Goal: Task Accomplishment & Management: Complete application form

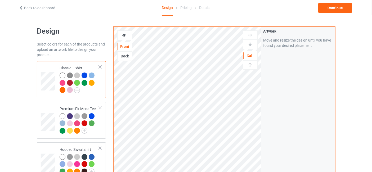
scroll to position [78, 0]
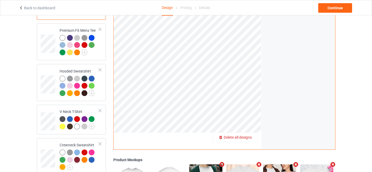
click at [251, 138] on span "Delete all designs" at bounding box center [237, 137] width 28 height 4
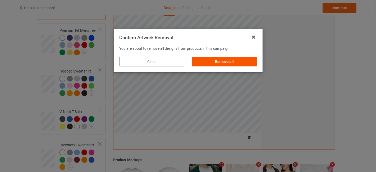
click at [208, 62] on div "Remove all" at bounding box center [224, 62] width 65 height 10
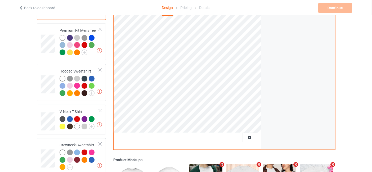
scroll to position [0, 0]
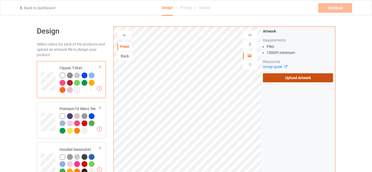
click at [278, 80] on label "Upload Artwork" at bounding box center [298, 77] width 70 height 9
click at [0, 0] on input "Upload Artwork" at bounding box center [0, 0] width 0 height 0
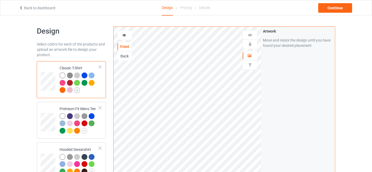
click at [79, 92] on img at bounding box center [77, 90] width 6 height 6
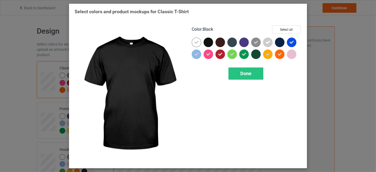
click at [211, 41] on div at bounding box center [209, 43] width 10 height 10
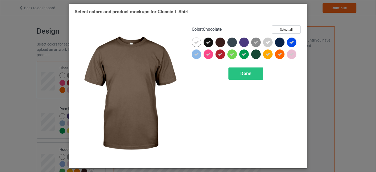
click at [222, 39] on div at bounding box center [221, 43] width 10 height 10
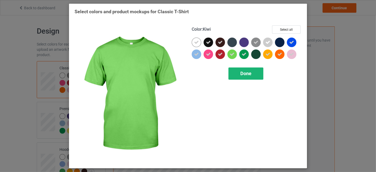
click at [243, 74] on span "Done" at bounding box center [245, 74] width 11 height 6
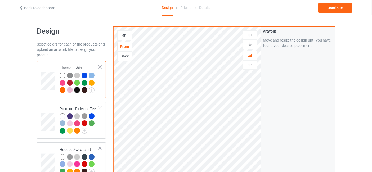
click at [77, 89] on div at bounding box center [77, 90] width 6 height 6
click at [126, 35] on div at bounding box center [124, 35] width 14 height 5
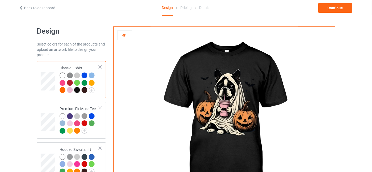
click at [85, 89] on div at bounding box center [84, 90] width 6 height 6
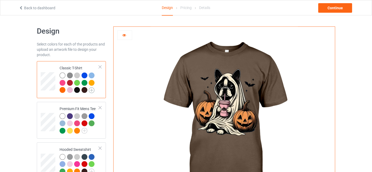
click at [92, 90] on img at bounding box center [92, 90] width 6 height 6
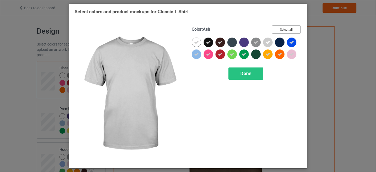
click at [283, 31] on button "Select all" at bounding box center [286, 29] width 29 height 8
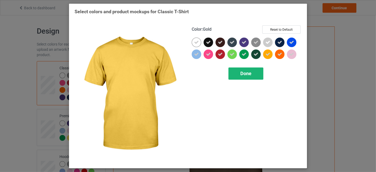
click at [257, 73] on div "Done" at bounding box center [245, 73] width 35 height 12
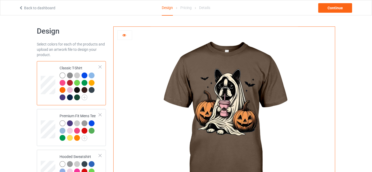
click at [79, 76] on div at bounding box center [77, 75] width 6 height 6
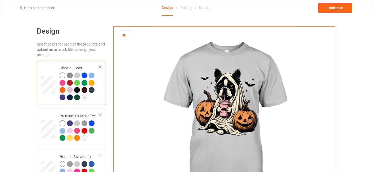
click at [69, 83] on div at bounding box center [70, 83] width 6 height 6
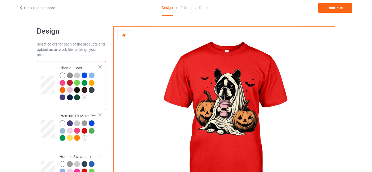
scroll to position [78, 0]
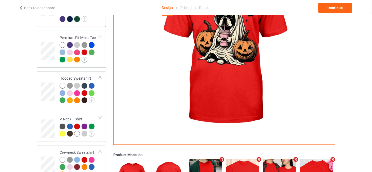
click at [86, 59] on img at bounding box center [84, 60] width 6 height 6
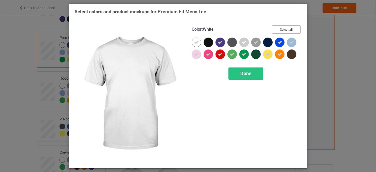
click at [292, 26] on button "Select all" at bounding box center [286, 29] width 29 height 8
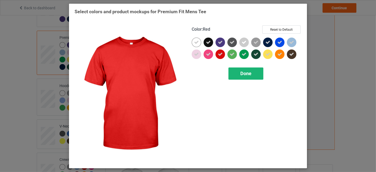
click at [250, 74] on span "Done" at bounding box center [245, 74] width 11 height 6
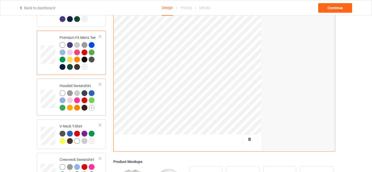
click at [92, 107] on img at bounding box center [92, 108] width 6 height 6
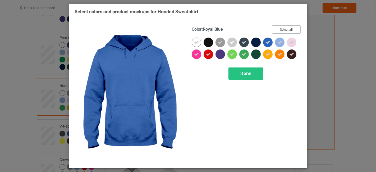
click at [289, 30] on button "Select all" at bounding box center [286, 29] width 29 height 8
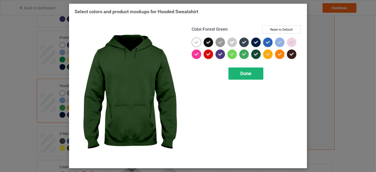
click at [248, 68] on div "Done" at bounding box center [245, 73] width 35 height 12
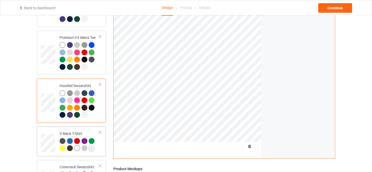
click at [92, 147] on img at bounding box center [92, 148] width 6 height 6
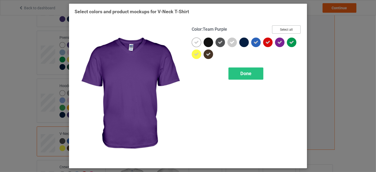
click at [284, 28] on button "Select all" at bounding box center [286, 29] width 29 height 8
click at [255, 75] on div "Done" at bounding box center [245, 73] width 35 height 12
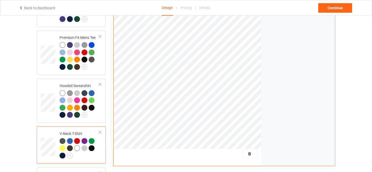
scroll to position [157, 0]
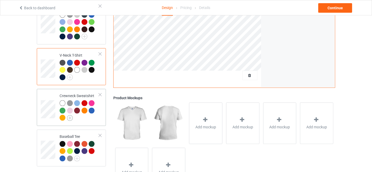
click at [72, 116] on img at bounding box center [70, 118] width 6 height 6
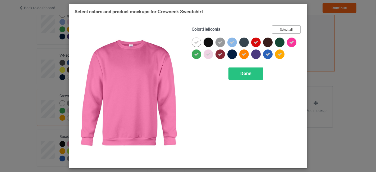
click at [296, 32] on button "Select all" at bounding box center [286, 29] width 29 height 8
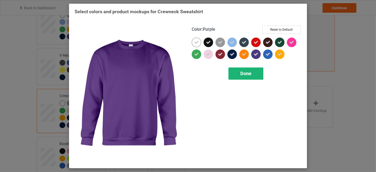
click at [251, 71] on span "Done" at bounding box center [245, 74] width 11 height 6
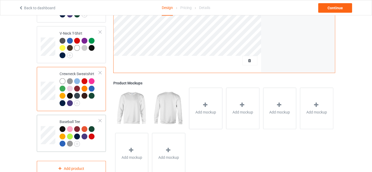
scroll to position [193, 0]
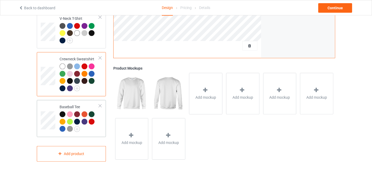
click at [80, 126] on div at bounding box center [79, 122] width 39 height 22
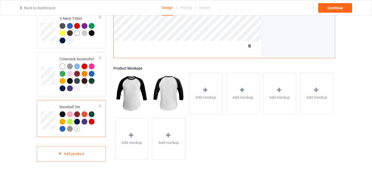
click at [77, 128] on img at bounding box center [77, 129] width 6 height 6
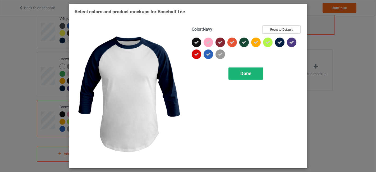
click at [260, 72] on div "Done" at bounding box center [245, 73] width 35 height 12
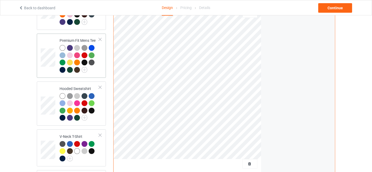
scroll to position [36, 0]
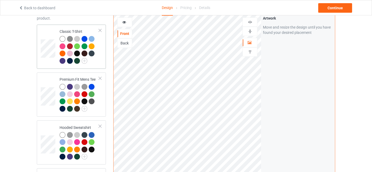
click at [92, 59] on div at bounding box center [79, 50] width 39 height 29
click at [60, 53] on div at bounding box center [63, 54] width 6 height 6
click at [123, 22] on icon at bounding box center [124, 22] width 4 height 4
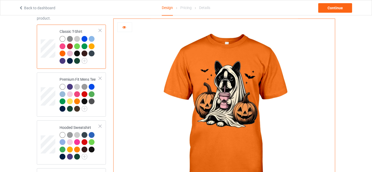
click at [94, 46] on div at bounding box center [92, 46] width 6 height 6
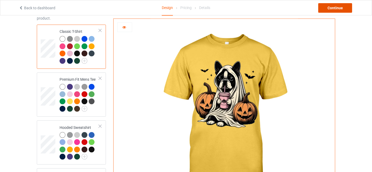
click at [332, 6] on div "Continue" at bounding box center [335, 8] width 34 height 10
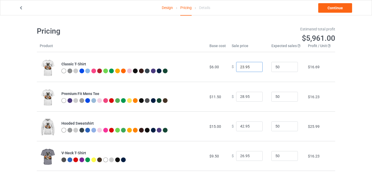
click at [253, 67] on input "23.95" at bounding box center [249, 67] width 26 height 10
click at [253, 67] on input "21.95" at bounding box center [249, 67] width 26 height 10
click at [253, 65] on input "22.95" at bounding box center [249, 67] width 26 height 10
click at [253, 65] on input "23.95" at bounding box center [249, 67] width 26 height 10
type input "24.95"
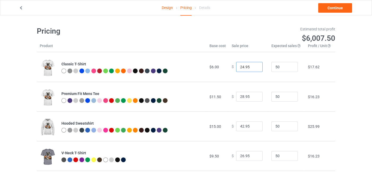
click at [253, 65] on input "24.95" at bounding box center [249, 67] width 26 height 10
type input "29.95"
click at [252, 95] on input "29.95" at bounding box center [249, 97] width 26 height 10
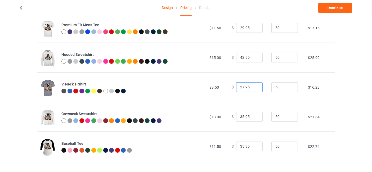
type input "27.95"
click at [253, 85] on input "27.95" at bounding box center [249, 87] width 26 height 10
click at [332, 8] on link "Continue" at bounding box center [335, 8] width 34 height 10
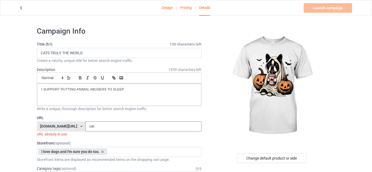
drag, startPoint x: 94, startPoint y: 126, endPoint x: 83, endPoint y: 127, distance: 11.6
click at [85, 127] on input "cat" at bounding box center [143, 126] width 116 height 10
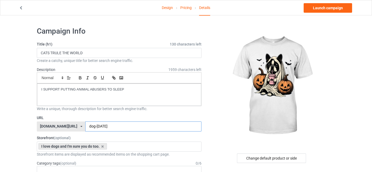
type input "dog-halloween"
drag, startPoint x: 127, startPoint y: 88, endPoint x: 25, endPoint y: 88, distance: 101.6
drag, startPoint x: 84, startPoint y: 51, endPoint x: 14, endPoint y: 60, distance: 69.8
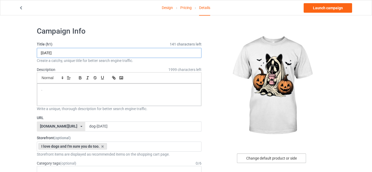
type input "HALLOWEEN"
click at [268, 158] on div "Change default product or side" at bounding box center [271, 158] width 69 height 10
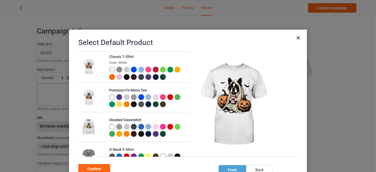
click at [153, 69] on div at bounding box center [156, 70] width 6 height 6
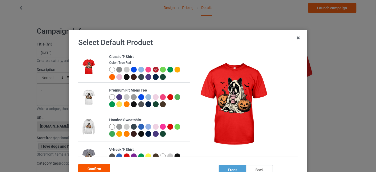
click at [94, 168] on div "Confirm" at bounding box center [94, 169] width 32 height 10
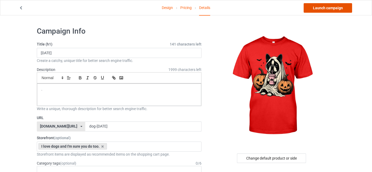
click at [328, 8] on link "Launch campaign" at bounding box center [327, 8] width 48 height 10
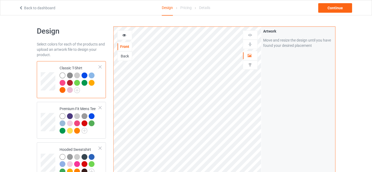
scroll to position [78, 0]
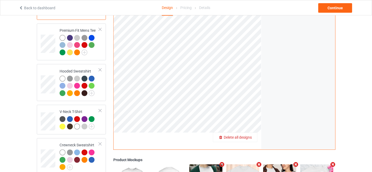
click at [247, 138] on span "Delete all designs" at bounding box center [237, 137] width 28 height 4
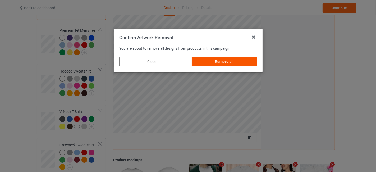
click at [212, 62] on div "Remove all" at bounding box center [224, 62] width 65 height 10
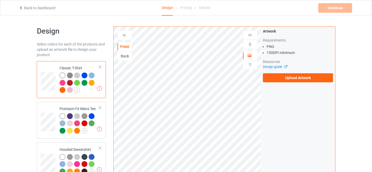
scroll to position [0, 0]
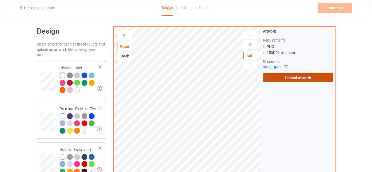
click at [307, 76] on label "Upload Artwork" at bounding box center [298, 77] width 70 height 9
click at [0, 0] on input "Upload Artwork" at bounding box center [0, 0] width 0 height 0
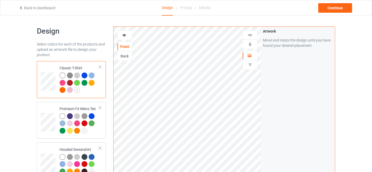
click at [123, 36] on icon at bounding box center [124, 35] width 4 height 4
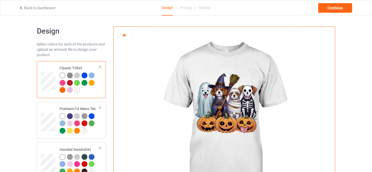
click at [69, 75] on img at bounding box center [70, 75] width 6 height 6
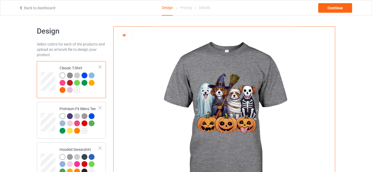
click at [77, 75] on div at bounding box center [77, 75] width 6 height 6
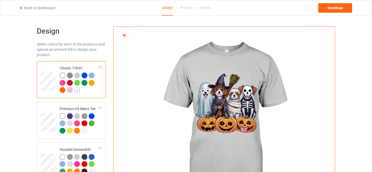
click at [77, 88] on img at bounding box center [77, 90] width 6 height 6
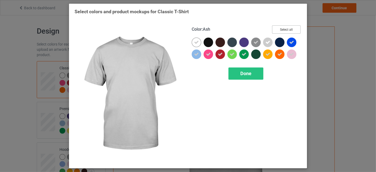
click at [294, 29] on button "Select all" at bounding box center [286, 29] width 29 height 8
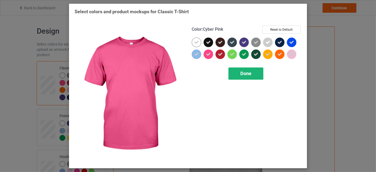
click at [239, 71] on div "Done" at bounding box center [245, 73] width 35 height 12
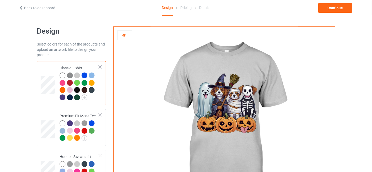
click at [77, 98] on div at bounding box center [77, 97] width 6 height 6
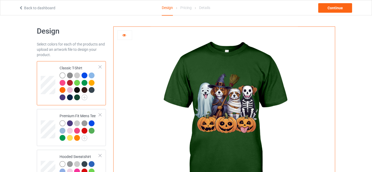
click at [77, 88] on div at bounding box center [77, 90] width 6 height 6
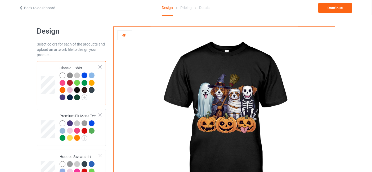
click at [88, 91] on div at bounding box center [84, 90] width 7 height 7
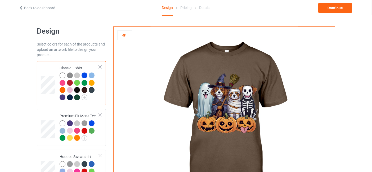
click at [86, 90] on div at bounding box center [84, 90] width 6 height 6
click at [64, 97] on div at bounding box center [63, 97] width 6 height 6
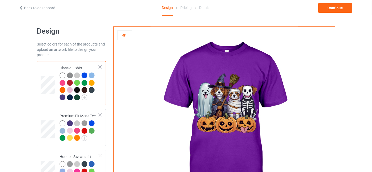
click at [63, 81] on div at bounding box center [63, 83] width 6 height 6
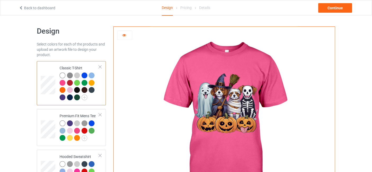
click at [70, 82] on div at bounding box center [70, 83] width 6 height 6
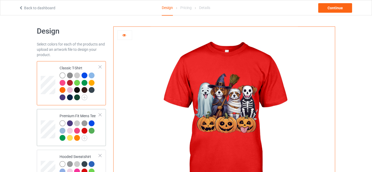
click at [80, 138] on div at bounding box center [77, 138] width 7 height 7
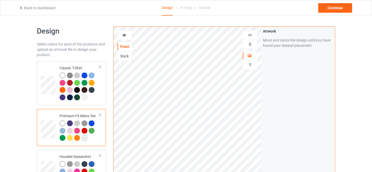
click at [85, 136] on img at bounding box center [84, 138] width 6 height 6
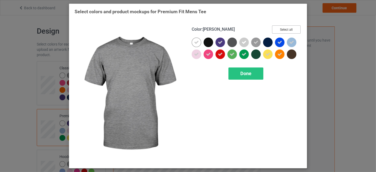
click at [284, 29] on button "Select all" at bounding box center [286, 29] width 29 height 8
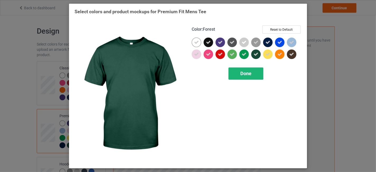
click at [253, 70] on div "Done" at bounding box center [245, 73] width 35 height 12
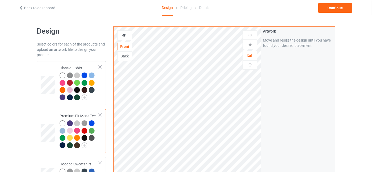
scroll to position [78, 0]
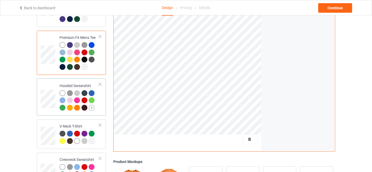
click at [91, 106] on img at bounding box center [92, 108] width 6 height 6
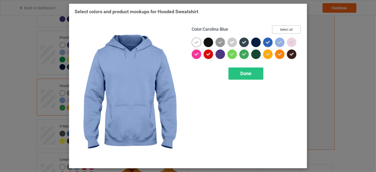
click at [289, 30] on button "Select all" at bounding box center [286, 29] width 29 height 8
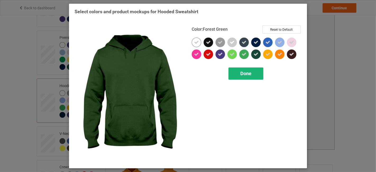
click at [243, 71] on span "Done" at bounding box center [245, 74] width 11 height 6
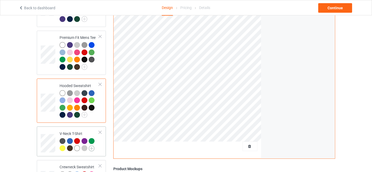
click at [90, 146] on img at bounding box center [92, 148] width 6 height 6
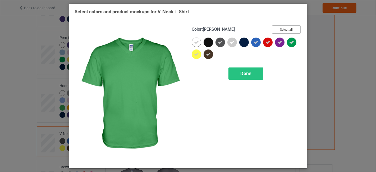
click at [291, 32] on button "Select all" at bounding box center [286, 29] width 29 height 8
click at [256, 75] on div "Done" at bounding box center [245, 73] width 35 height 12
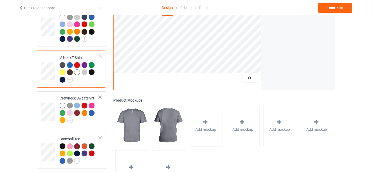
scroll to position [157, 0]
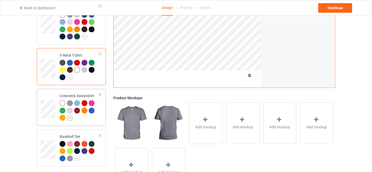
click at [71, 116] on img at bounding box center [70, 118] width 6 height 6
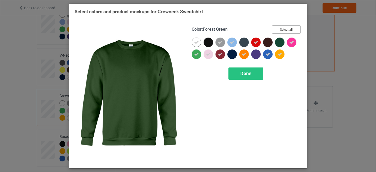
click at [290, 32] on button "Select all" at bounding box center [286, 29] width 29 height 8
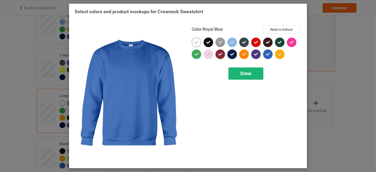
click at [259, 73] on div "Done" at bounding box center [245, 73] width 35 height 12
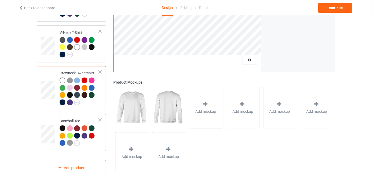
scroll to position [193, 0]
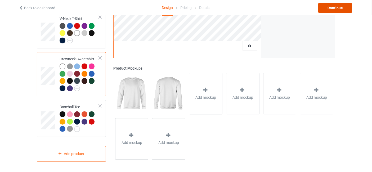
click at [341, 10] on div "Continue" at bounding box center [335, 8] width 34 height 10
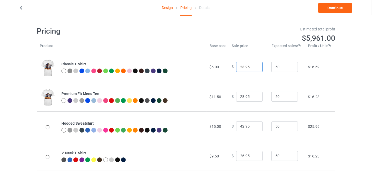
click at [253, 66] on input "23.95" at bounding box center [249, 67] width 26 height 10
type input "24.95"
click at [253, 66] on input "24.95" at bounding box center [249, 67] width 26 height 10
type input "29.95"
click at [254, 95] on input "29.95" at bounding box center [249, 97] width 26 height 10
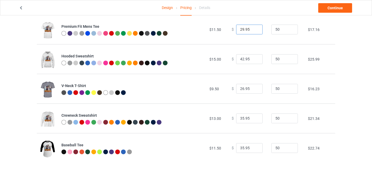
scroll to position [69, 0]
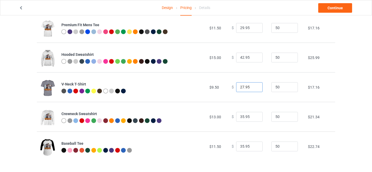
type input "27.95"
click at [254, 86] on input "27.95" at bounding box center [249, 87] width 26 height 10
click at [332, 8] on link "Continue" at bounding box center [335, 8] width 34 height 10
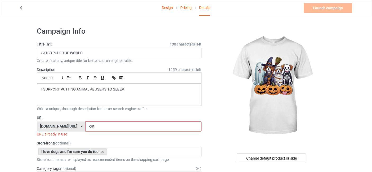
drag, startPoint x: 94, startPoint y: 124, endPoint x: 80, endPoint y: 129, distance: 15.1
click at [80, 129] on div "[DOMAIN_NAME][URL] [DOMAIN_NAME][URL] [DOMAIN_NAME][URL] [DOMAIN_NAME][URL] 66b…" at bounding box center [119, 126] width 164 height 10
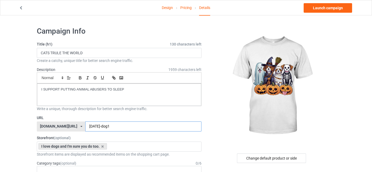
type input "halloween-dog1"
drag, startPoint x: 83, startPoint y: 52, endPoint x: 19, endPoint y: 52, distance: 64.5
type input "HALLOWEEN-DOGS"
click at [324, 8] on link "Launch campaign" at bounding box center [327, 8] width 48 height 10
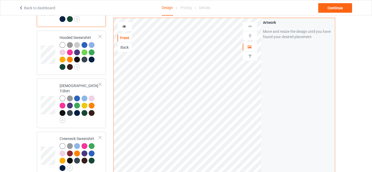
scroll to position [157, 0]
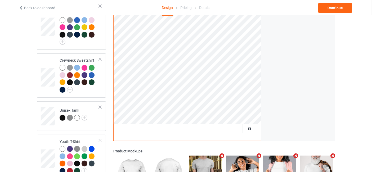
click at [246, 126] on div at bounding box center [249, 129] width 15 height 10
click at [252, 126] on div "Delete all designs" at bounding box center [235, 128] width 44 height 5
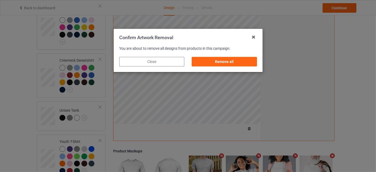
drag, startPoint x: 230, startPoint y: 64, endPoint x: 267, endPoint y: 61, distance: 37.9
click at [230, 63] on div "Remove all" at bounding box center [224, 62] width 65 height 10
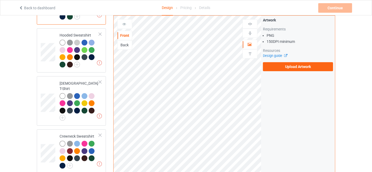
scroll to position [78, 0]
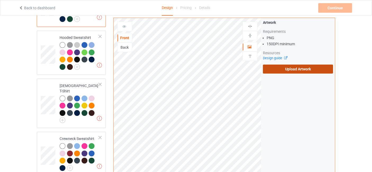
click at [305, 65] on label "Upload Artwork" at bounding box center [298, 69] width 70 height 9
click at [0, 0] on input "Upload Artwork" at bounding box center [0, 0] width 0 height 0
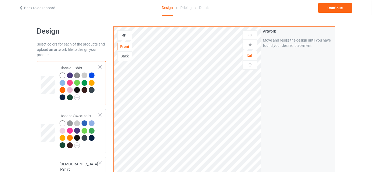
click at [93, 98] on div at bounding box center [79, 86] width 39 height 29
click at [128, 35] on div at bounding box center [124, 35] width 14 height 5
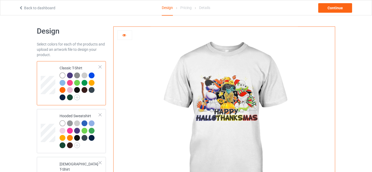
click at [79, 90] on div at bounding box center [77, 90] width 6 height 6
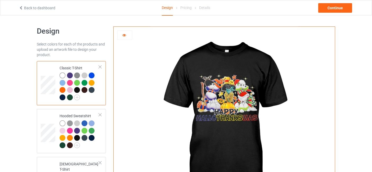
click at [85, 89] on div at bounding box center [84, 90] width 6 height 6
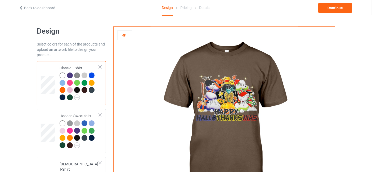
click at [70, 98] on div at bounding box center [70, 97] width 6 height 6
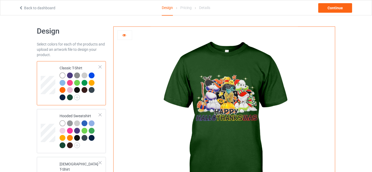
click at [62, 75] on div at bounding box center [63, 75] width 6 height 6
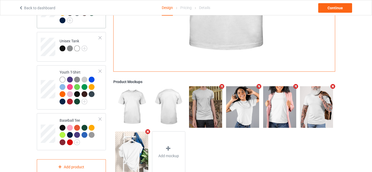
scroll to position [234, 0]
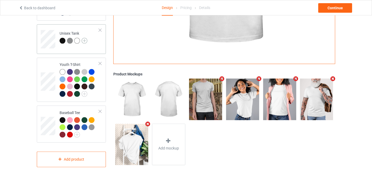
click at [85, 38] on img at bounding box center [84, 41] width 6 height 6
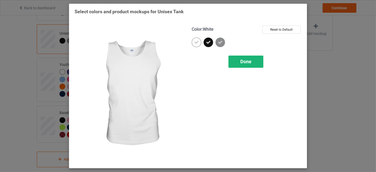
click at [252, 62] on div "Done" at bounding box center [245, 62] width 35 height 12
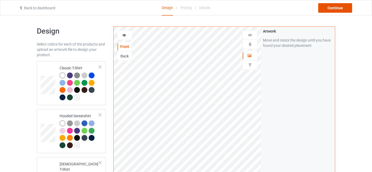
click at [344, 6] on div "Continue" at bounding box center [335, 8] width 34 height 10
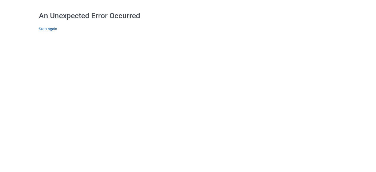
click at [48, 29] on link "Start again" at bounding box center [48, 29] width 18 height 4
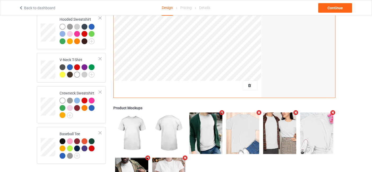
scroll to position [157, 0]
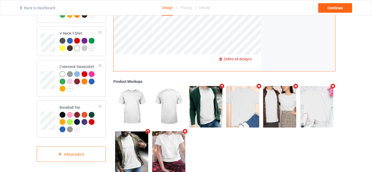
click at [248, 61] on span "Delete all designs" at bounding box center [237, 59] width 28 height 4
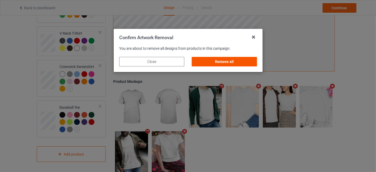
click at [215, 61] on div "Remove all" at bounding box center [224, 62] width 65 height 10
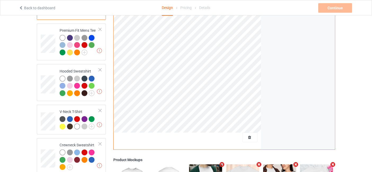
scroll to position [0, 0]
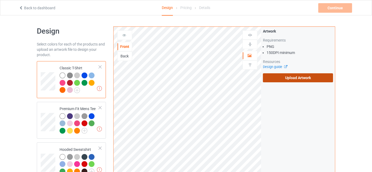
click at [289, 78] on label "Upload Artwork" at bounding box center [298, 77] width 70 height 9
click at [0, 0] on input "Upload Artwork" at bounding box center [0, 0] width 0 height 0
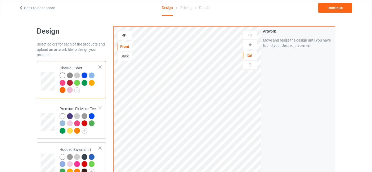
scroll to position [78, 0]
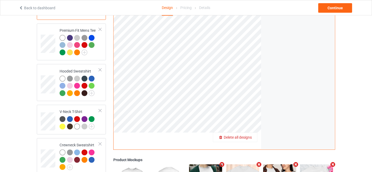
click at [252, 136] on div "Delete all designs" at bounding box center [235, 137] width 44 height 5
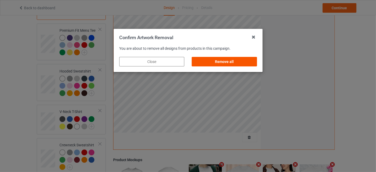
click at [225, 62] on div "Remove all" at bounding box center [224, 62] width 65 height 10
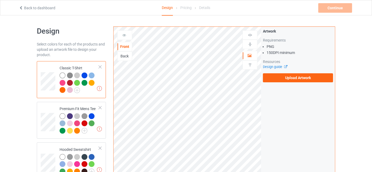
scroll to position [0, 0]
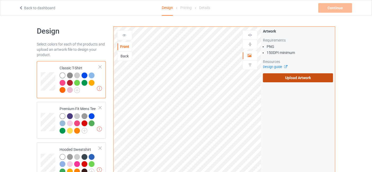
click at [295, 76] on label "Upload Artwork" at bounding box center [298, 77] width 70 height 9
click at [0, 0] on input "Upload Artwork" at bounding box center [0, 0] width 0 height 0
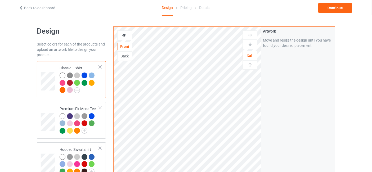
click at [124, 33] on icon at bounding box center [124, 35] width 4 height 4
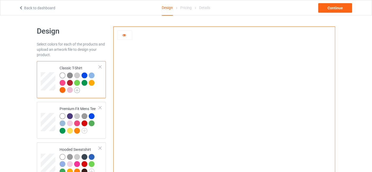
click at [77, 89] on img at bounding box center [77, 90] width 6 height 6
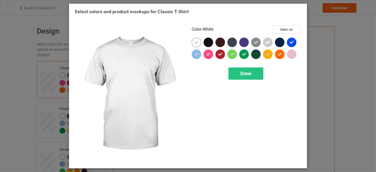
click at [195, 41] on icon at bounding box center [196, 42] width 5 height 5
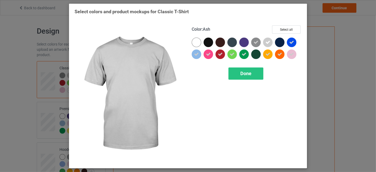
click at [273, 38] on div at bounding box center [269, 44] width 12 height 12
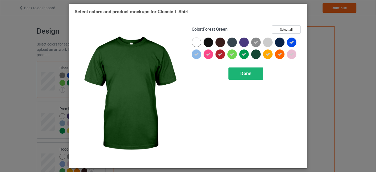
click at [252, 74] on div "Done" at bounding box center [245, 73] width 35 height 12
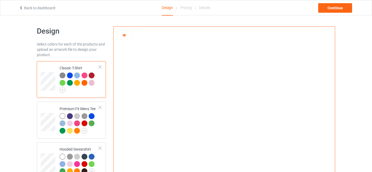
click at [68, 75] on div at bounding box center [70, 75] width 6 height 6
click at [62, 74] on img at bounding box center [63, 75] width 6 height 6
click at [61, 81] on div at bounding box center [63, 83] width 6 height 6
click at [67, 82] on div at bounding box center [70, 83] width 6 height 6
click at [78, 82] on div at bounding box center [77, 83] width 6 height 6
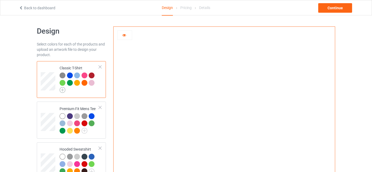
click at [63, 91] on img at bounding box center [63, 90] width 6 height 6
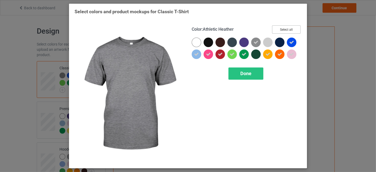
click at [282, 26] on button "Select all" at bounding box center [286, 29] width 29 height 8
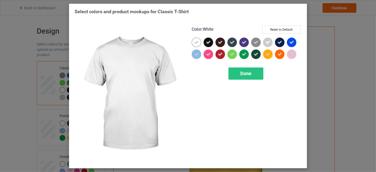
drag, startPoint x: 196, startPoint y: 43, endPoint x: 235, endPoint y: 41, distance: 39.4
click at [196, 44] on icon at bounding box center [196, 42] width 5 height 5
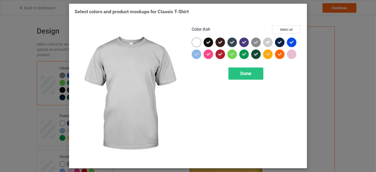
click at [266, 40] on icon at bounding box center [268, 42] width 5 height 5
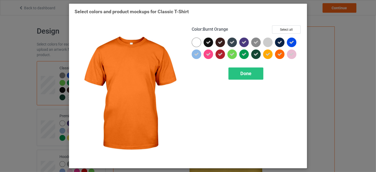
drag, startPoint x: 258, startPoint y: 74, endPoint x: 191, endPoint y: 76, distance: 67.0
click at [257, 74] on div "Done" at bounding box center [245, 73] width 35 height 12
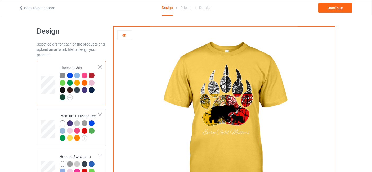
click at [93, 82] on div at bounding box center [92, 83] width 6 height 6
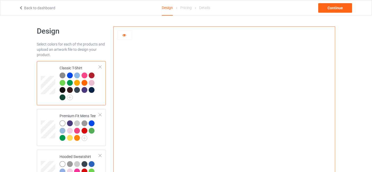
click at [86, 74] on div at bounding box center [84, 75] width 6 height 6
click at [91, 75] on div at bounding box center [92, 75] width 6 height 6
click at [63, 91] on div at bounding box center [63, 90] width 6 height 6
click at [68, 89] on div at bounding box center [70, 90] width 6 height 6
click at [85, 135] on img at bounding box center [84, 138] width 6 height 6
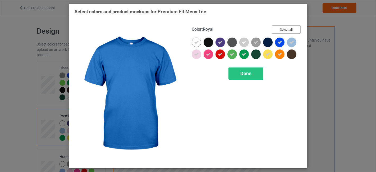
click at [296, 28] on button "Select all" at bounding box center [286, 29] width 29 height 8
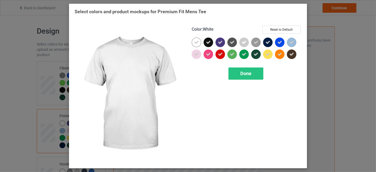
click at [197, 43] on icon at bounding box center [196, 42] width 5 height 5
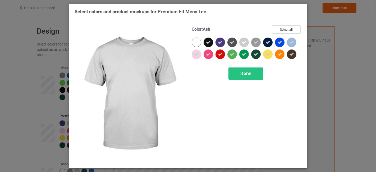
click at [246, 44] on div at bounding box center [244, 43] width 10 height 10
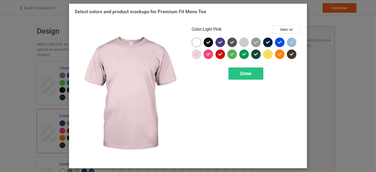
click at [196, 56] on icon at bounding box center [196, 54] width 5 height 5
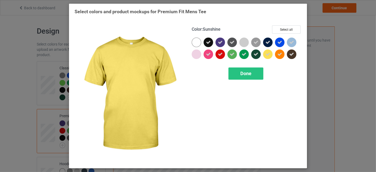
click at [268, 55] on icon at bounding box center [268, 54] width 5 height 5
click at [254, 74] on div "Done" at bounding box center [245, 73] width 35 height 12
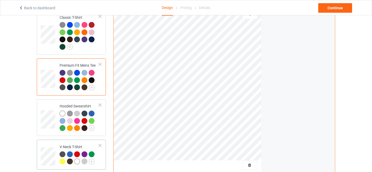
scroll to position [78, 0]
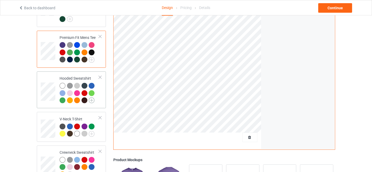
click at [90, 99] on img at bounding box center [92, 100] width 6 height 6
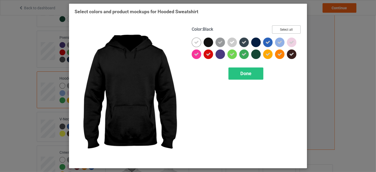
click at [286, 27] on button "Select all" at bounding box center [286, 29] width 29 height 8
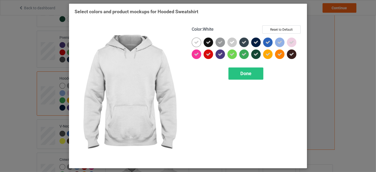
click at [198, 42] on icon at bounding box center [196, 42] width 5 height 5
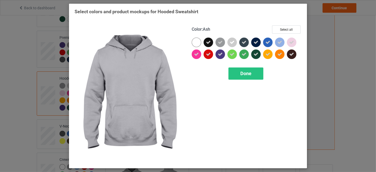
click at [233, 40] on icon at bounding box center [232, 42] width 5 height 5
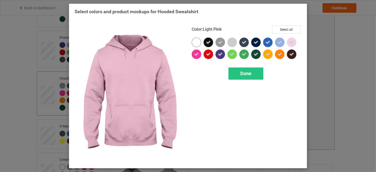
click at [289, 42] on div at bounding box center [292, 43] width 10 height 10
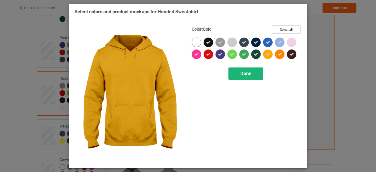
click at [246, 75] on span "Done" at bounding box center [245, 74] width 11 height 6
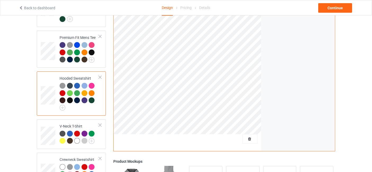
scroll to position [157, 0]
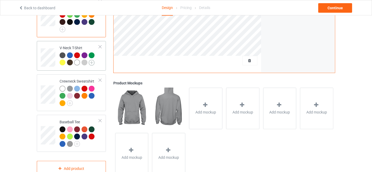
click at [91, 62] on img at bounding box center [92, 63] width 6 height 6
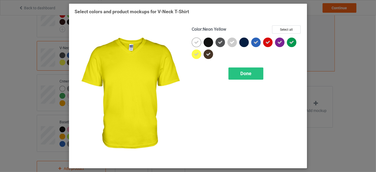
drag, startPoint x: 196, startPoint y: 52, endPoint x: 214, endPoint y: 52, distance: 18.5
click at [196, 52] on div at bounding box center [197, 54] width 10 height 10
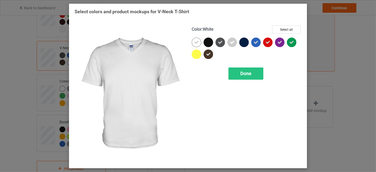
click at [199, 42] on icon at bounding box center [196, 42] width 5 height 5
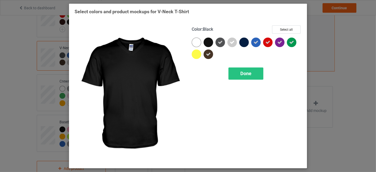
click at [208, 41] on div at bounding box center [209, 43] width 10 height 10
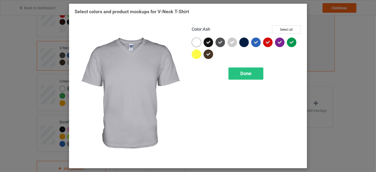
click at [230, 39] on div at bounding box center [232, 43] width 10 height 10
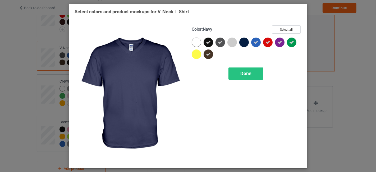
click at [244, 41] on div at bounding box center [244, 43] width 10 height 10
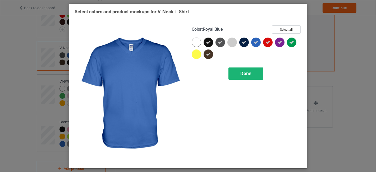
drag, startPoint x: 255, startPoint y: 73, endPoint x: 235, endPoint y: 78, distance: 21.2
click at [255, 73] on div "Done" at bounding box center [245, 73] width 35 height 12
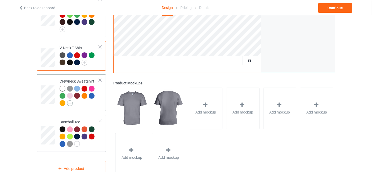
click at [70, 103] on img at bounding box center [70, 103] width 6 height 6
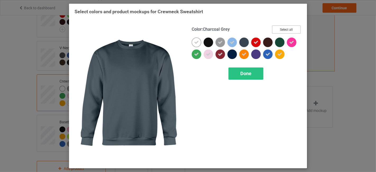
click at [282, 30] on button "Select all" at bounding box center [286, 29] width 29 height 8
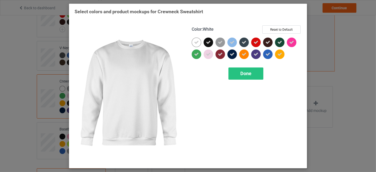
click at [198, 42] on icon at bounding box center [196, 42] width 5 height 5
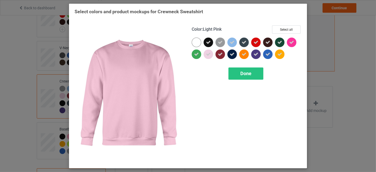
click at [209, 56] on icon at bounding box center [208, 54] width 5 height 5
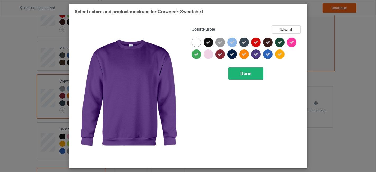
click at [252, 76] on div "Done" at bounding box center [245, 73] width 35 height 12
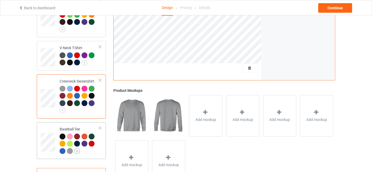
click at [76, 151] on img at bounding box center [77, 151] width 6 height 6
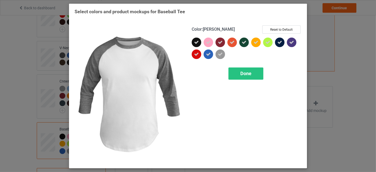
click at [222, 55] on icon at bounding box center [220, 54] width 5 height 5
click at [248, 72] on span "Done" at bounding box center [245, 74] width 11 height 6
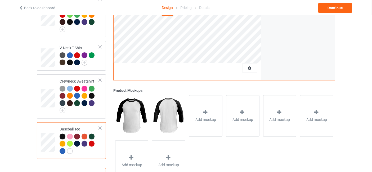
click at [74, 149] on div at bounding box center [79, 145] width 39 height 22
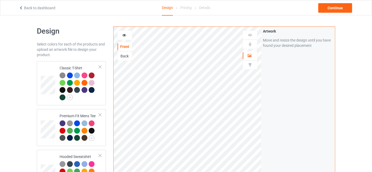
click at [126, 35] on div at bounding box center [124, 35] width 14 height 5
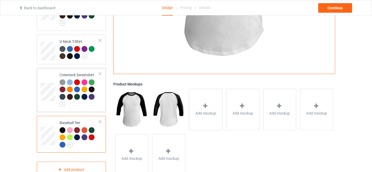
scroll to position [179, 0]
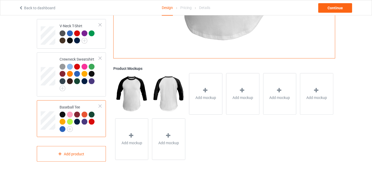
click at [100, 105] on div at bounding box center [100, 106] width 4 height 4
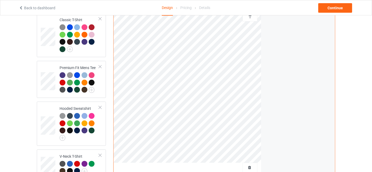
scroll to position [13, 0]
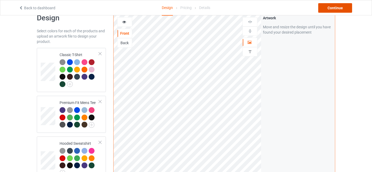
click at [332, 6] on div "Continue" at bounding box center [335, 8] width 34 height 10
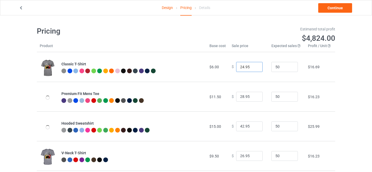
click at [254, 66] on input "24.95" at bounding box center [249, 67] width 26 height 10
click at [254, 66] on input "25.95" at bounding box center [249, 67] width 26 height 10
click at [254, 68] on input "24.95" at bounding box center [249, 67] width 26 height 10
drag, startPoint x: 247, startPoint y: 67, endPoint x: 239, endPoint y: 67, distance: 7.7
click at [239, 67] on input "24.95" at bounding box center [249, 67] width 26 height 10
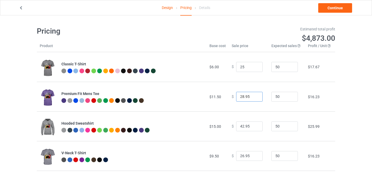
type input "25.00"
drag, startPoint x: 246, startPoint y: 96, endPoint x: 238, endPoint y: 98, distance: 8.1
click at [238, 98] on input "28.95" at bounding box center [249, 97] width 26 height 10
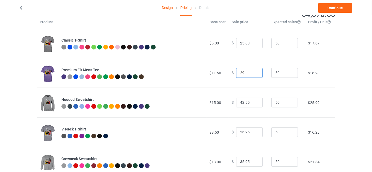
scroll to position [39, 0]
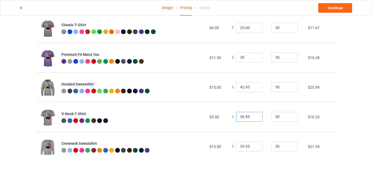
type input "29.00"
drag, startPoint x: 249, startPoint y: 115, endPoint x: 239, endPoint y: 118, distance: 9.6
click at [239, 118] on input "26.95" at bounding box center [249, 117] width 26 height 10
type input "27.00"
click at [249, 124] on td "$ 27.00" at bounding box center [248, 117] width 40 height 30
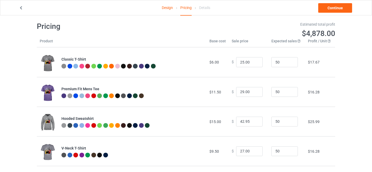
scroll to position [0, 0]
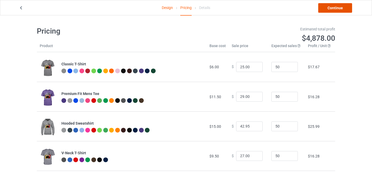
click at [327, 9] on link "Continue" at bounding box center [335, 8] width 34 height 10
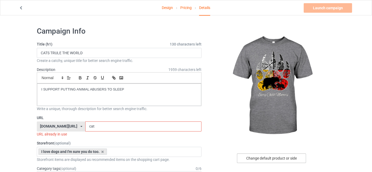
click at [253, 154] on div "Change default product or side" at bounding box center [271, 158] width 69 height 10
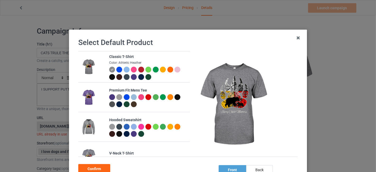
click at [111, 76] on div at bounding box center [112, 77] width 6 height 6
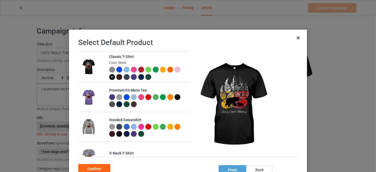
click at [138, 69] on div at bounding box center [141, 70] width 6 height 6
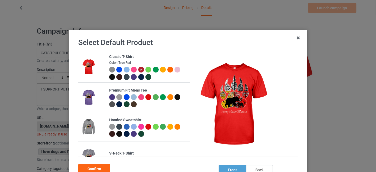
click at [131, 77] on div at bounding box center [134, 77] width 6 height 6
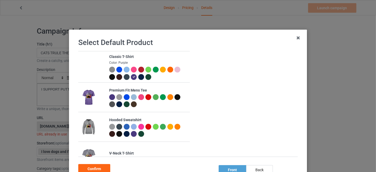
click at [112, 78] on div at bounding box center [112, 77] width 7 height 7
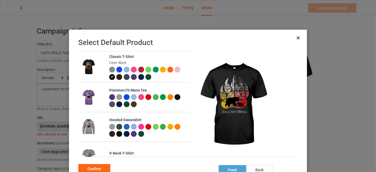
click at [118, 77] on div at bounding box center [119, 77] width 6 height 6
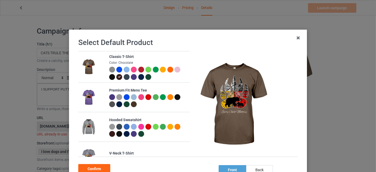
click at [109, 77] on div at bounding box center [112, 77] width 6 height 6
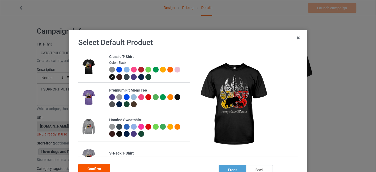
click at [99, 169] on div "Confirm" at bounding box center [94, 169] width 32 height 10
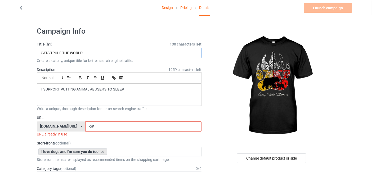
drag, startPoint x: 89, startPoint y: 53, endPoint x: 23, endPoint y: 60, distance: 66.4
type input "EVERY CHILD MATTERS"
drag, startPoint x: 91, startPoint y: 126, endPoint x: 83, endPoint y: 128, distance: 8.2
click at [85, 128] on input "cat" at bounding box center [143, 126] width 116 height 10
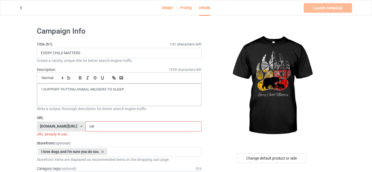
click at [77, 127] on div "animals-tshirt.com/ animals-tshirt.com/ nativeamericantee.com/ teechip.com/ 66b…" at bounding box center [61, 126] width 48 height 10
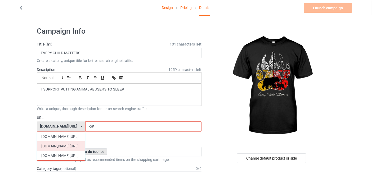
drag, startPoint x: 62, startPoint y: 144, endPoint x: 69, endPoint y: 139, distance: 8.5
click at [62, 144] on div "[DOMAIN_NAME][URL]" at bounding box center [61, 146] width 48 height 10
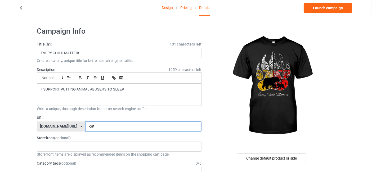
click at [101, 126] on input "cat" at bounding box center [143, 126] width 116 height 10
drag, startPoint x: 97, startPoint y: 127, endPoint x: 94, endPoint y: 129, distance: 2.8
click at [94, 129] on input "cat" at bounding box center [143, 126] width 116 height 10
type input "c"
type input "h"
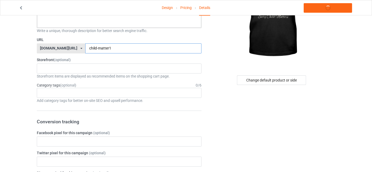
scroll to position [78, 0]
type input "child-matter1"
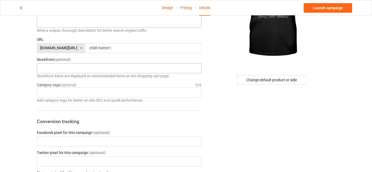
click at [77, 67] on div ""Each t-shirt is a piece of history!" I love dogs and I'm sure you do too. Ever…" at bounding box center [119, 68] width 164 height 10
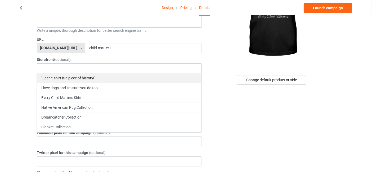
click at [78, 79] on div ""Each t-shirt is a piece of history!"" at bounding box center [119, 78] width 164 height 10
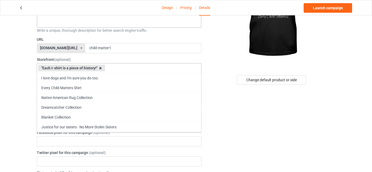
click at [101, 67] on icon at bounding box center [100, 67] width 3 height 3
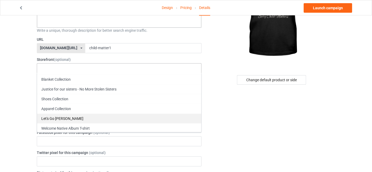
scroll to position [0, 0]
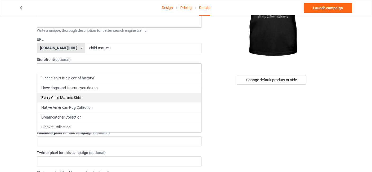
click at [77, 98] on div "Every Child Matters Shirt" at bounding box center [119, 98] width 164 height 10
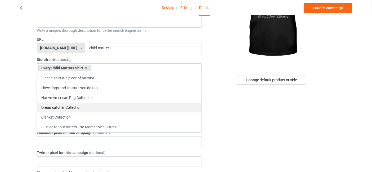
scroll to position [38, 0]
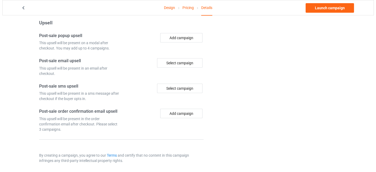
scroll to position [0, 0]
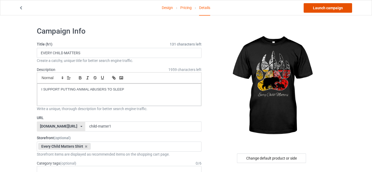
click at [338, 8] on link "Launch campaign" at bounding box center [327, 8] width 48 height 10
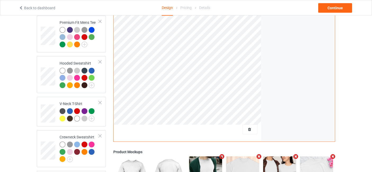
scroll to position [157, 0]
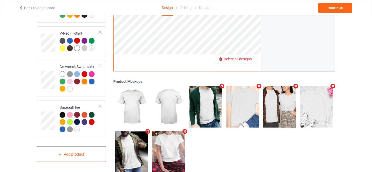
click at [248, 61] on div "Delete all designs" at bounding box center [235, 58] width 44 height 5
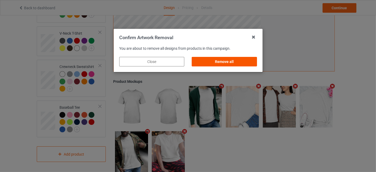
click at [212, 60] on div "Remove all" at bounding box center [224, 62] width 65 height 10
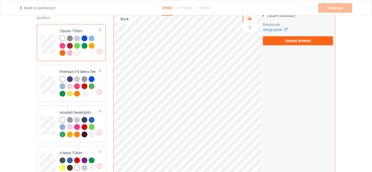
scroll to position [0, 0]
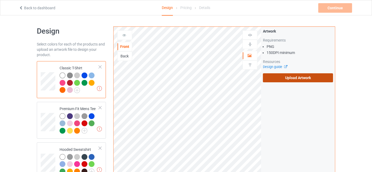
click at [310, 79] on label "Upload Artwork" at bounding box center [298, 77] width 70 height 9
click at [0, 0] on input "Upload Artwork" at bounding box center [0, 0] width 0 height 0
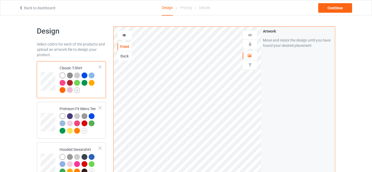
click at [78, 91] on img at bounding box center [77, 90] width 6 height 6
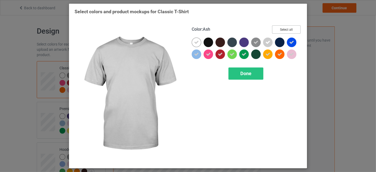
click at [292, 28] on button "Select all" at bounding box center [286, 29] width 29 height 8
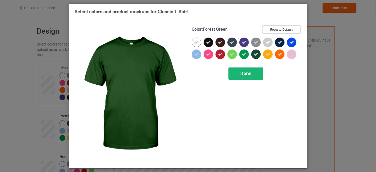
click at [249, 73] on span "Done" at bounding box center [245, 74] width 11 height 6
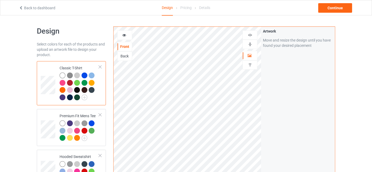
click at [121, 36] on div at bounding box center [124, 35] width 14 height 5
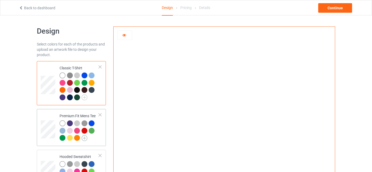
click at [81, 138] on img at bounding box center [84, 138] width 6 height 6
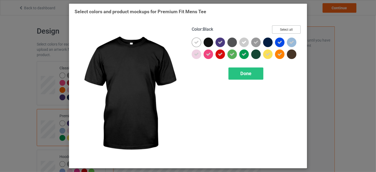
drag, startPoint x: 285, startPoint y: 28, endPoint x: 266, endPoint y: 60, distance: 37.2
click at [285, 29] on button "Select all" at bounding box center [286, 29] width 29 height 8
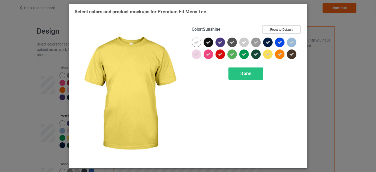
drag, startPoint x: 258, startPoint y: 69, endPoint x: 245, endPoint y: 71, distance: 12.3
click at [257, 69] on div "Done" at bounding box center [245, 73] width 35 height 12
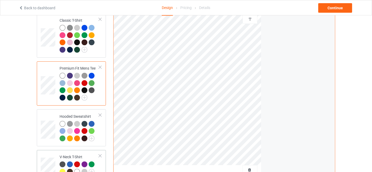
scroll to position [78, 0]
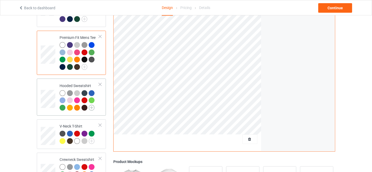
click at [90, 107] on img at bounding box center [92, 108] width 6 height 6
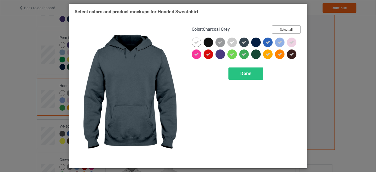
click at [286, 28] on button "Select all" at bounding box center [286, 29] width 29 height 8
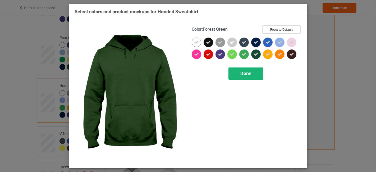
click at [251, 71] on span "Done" at bounding box center [245, 74] width 11 height 6
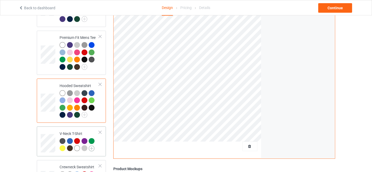
click at [90, 148] on img at bounding box center [92, 148] width 6 height 6
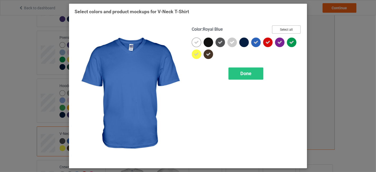
click at [296, 27] on button "Select all" at bounding box center [286, 29] width 29 height 8
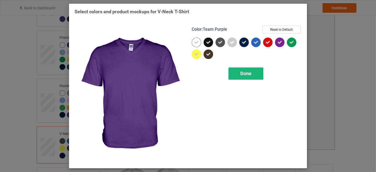
click at [254, 72] on div "Done" at bounding box center [245, 73] width 35 height 12
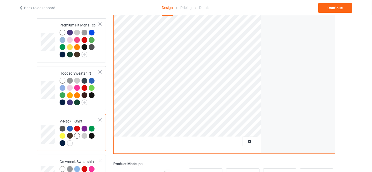
scroll to position [157, 0]
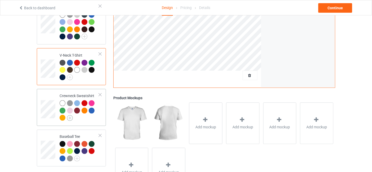
click at [72, 117] on img at bounding box center [70, 118] width 6 height 6
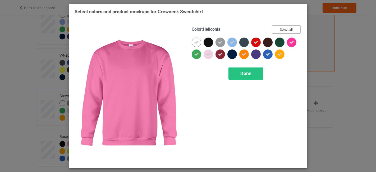
click at [296, 30] on button "Select all" at bounding box center [286, 29] width 29 height 8
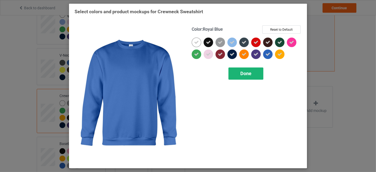
click at [254, 70] on div "Done" at bounding box center [245, 73] width 35 height 12
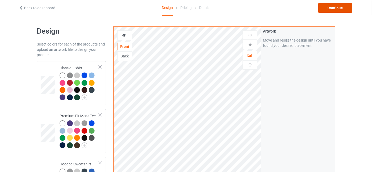
click at [336, 6] on div "Continue" at bounding box center [335, 8] width 34 height 10
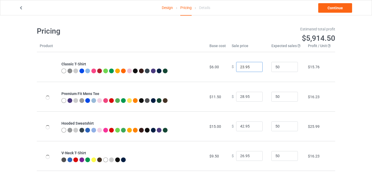
click at [253, 66] on input "23.95" at bounding box center [249, 67] width 26 height 10
type input "24.95"
click at [253, 66] on input "24.95" at bounding box center [249, 67] width 26 height 10
type input "29.95"
click at [255, 95] on input "29.95" at bounding box center [249, 97] width 26 height 10
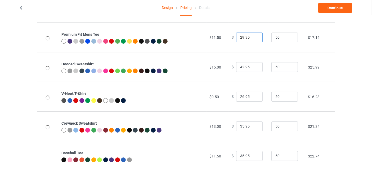
scroll to position [69, 0]
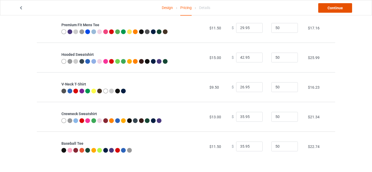
click at [334, 10] on link "Continue" at bounding box center [335, 8] width 34 height 10
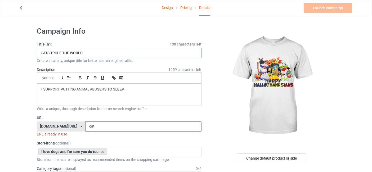
drag, startPoint x: 87, startPoint y: 49, endPoint x: 30, endPoint y: 54, distance: 56.8
type input "HAPPY [DATE]"
drag, startPoint x: 92, startPoint y: 126, endPoint x: 80, endPoint y: 129, distance: 12.1
click at [80, 129] on div "[DOMAIN_NAME][URL] [DOMAIN_NAME][URL] [DOMAIN_NAME][URL] [DOMAIN_NAME][URL] 66b…" at bounding box center [119, 126] width 164 height 10
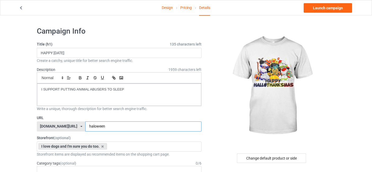
click at [90, 125] on input "haloween" at bounding box center [143, 126] width 116 height 10
click at [104, 125] on input "[DATE]" at bounding box center [143, 126] width 116 height 10
type input "[DATE]-tshirt"
click at [268, 159] on div "Change default product or side" at bounding box center [271, 158] width 69 height 10
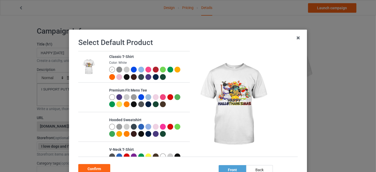
click at [153, 67] on div at bounding box center [156, 70] width 6 height 6
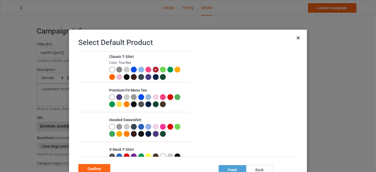
click at [131, 78] on div at bounding box center [134, 77] width 6 height 6
click at [124, 78] on div at bounding box center [127, 77] width 6 height 6
click at [167, 70] on div at bounding box center [170, 70] width 6 height 6
click at [175, 70] on div at bounding box center [178, 70] width 6 height 6
click at [109, 77] on div at bounding box center [112, 77] width 6 height 6
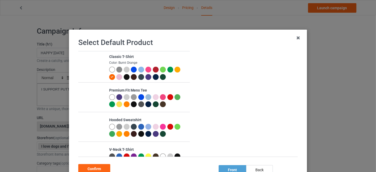
click at [116, 68] on img at bounding box center [119, 70] width 6 height 6
click at [131, 69] on div at bounding box center [134, 70] width 6 height 6
click at [138, 78] on div at bounding box center [141, 77] width 6 height 6
click at [102, 168] on div "Confirm" at bounding box center [94, 169] width 32 height 10
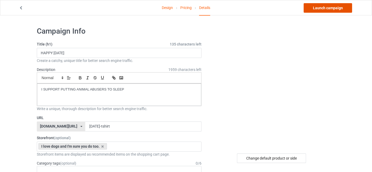
click at [333, 8] on link "Launch campaign" at bounding box center [327, 8] width 48 height 10
